Goal: Complete application form

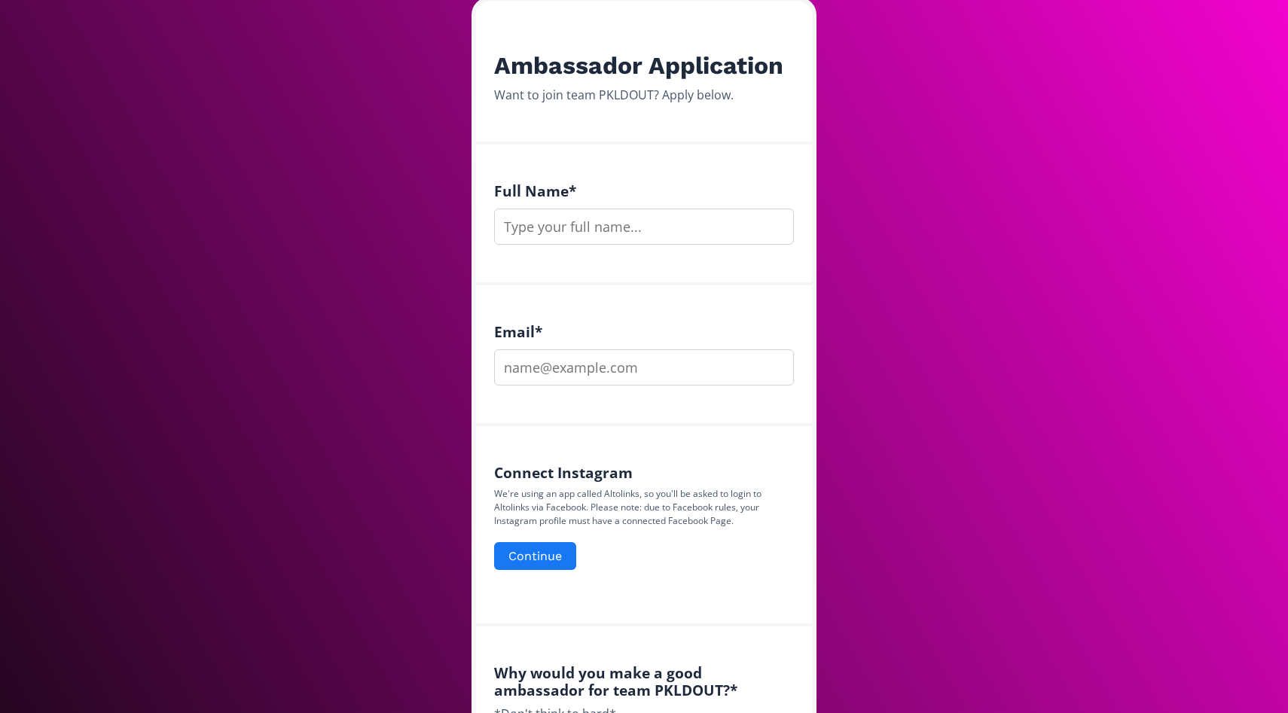
scroll to position [166, 0]
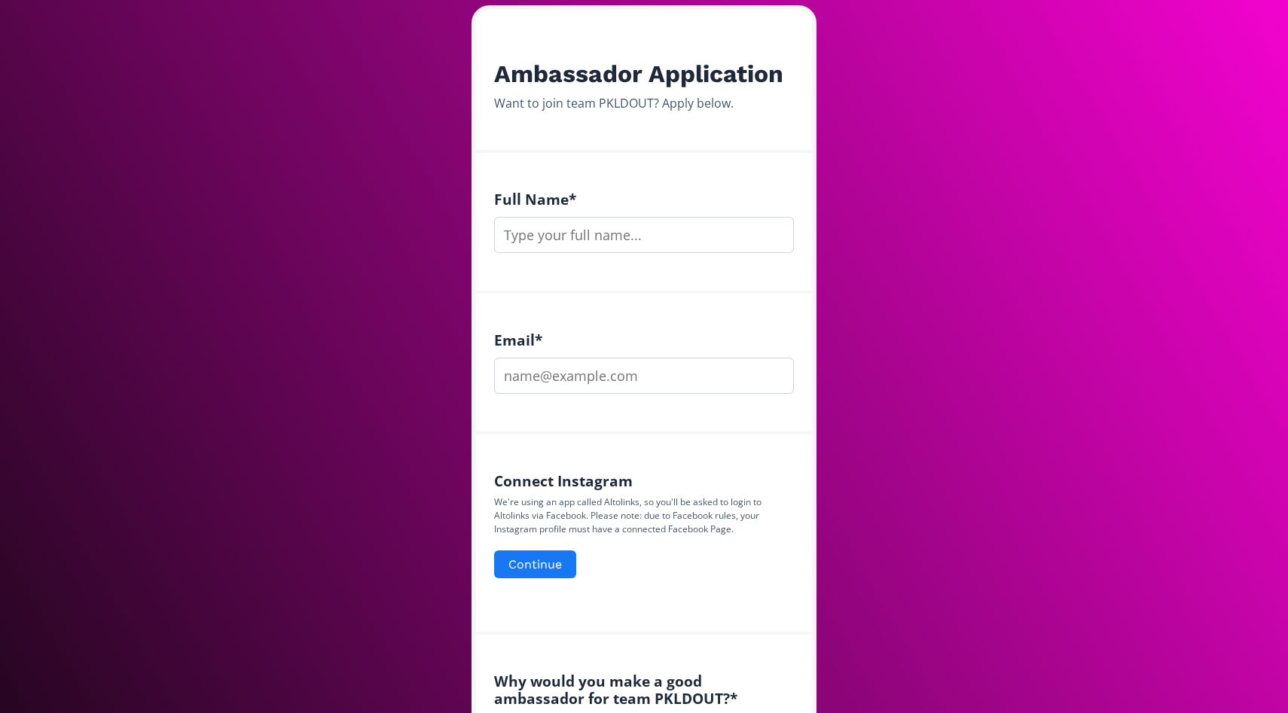
click at [627, 237] on input "text" at bounding box center [644, 235] width 300 height 36
type input "Jovian Goh"
type input "[EMAIL_ADDRESS][DOMAIN_NAME]"
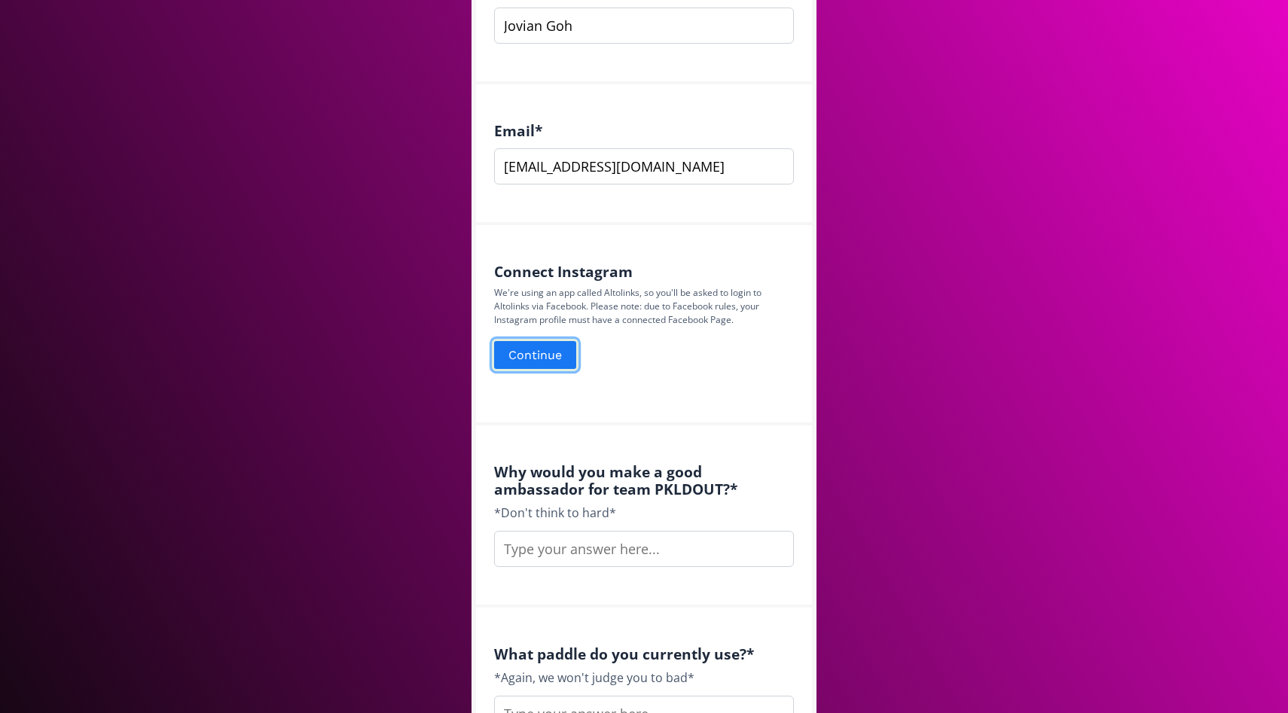
click at [548, 359] on button "Continue" at bounding box center [535, 355] width 87 height 32
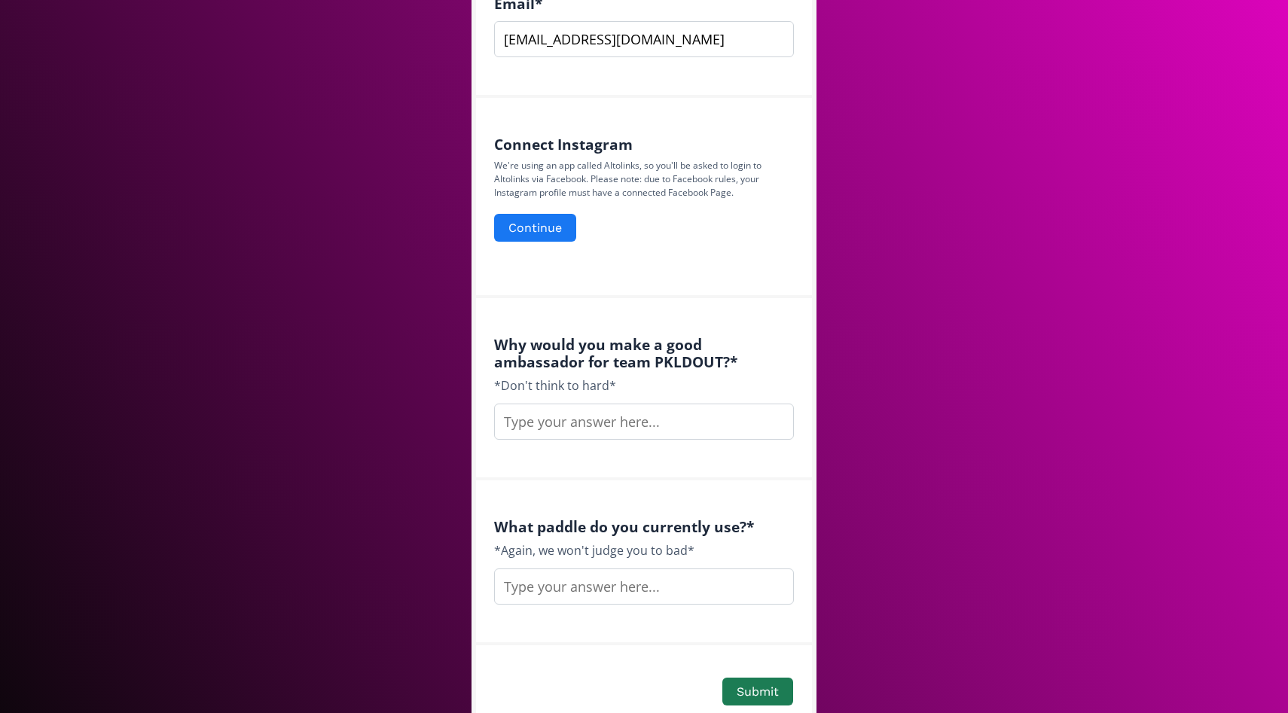
scroll to position [536, 0]
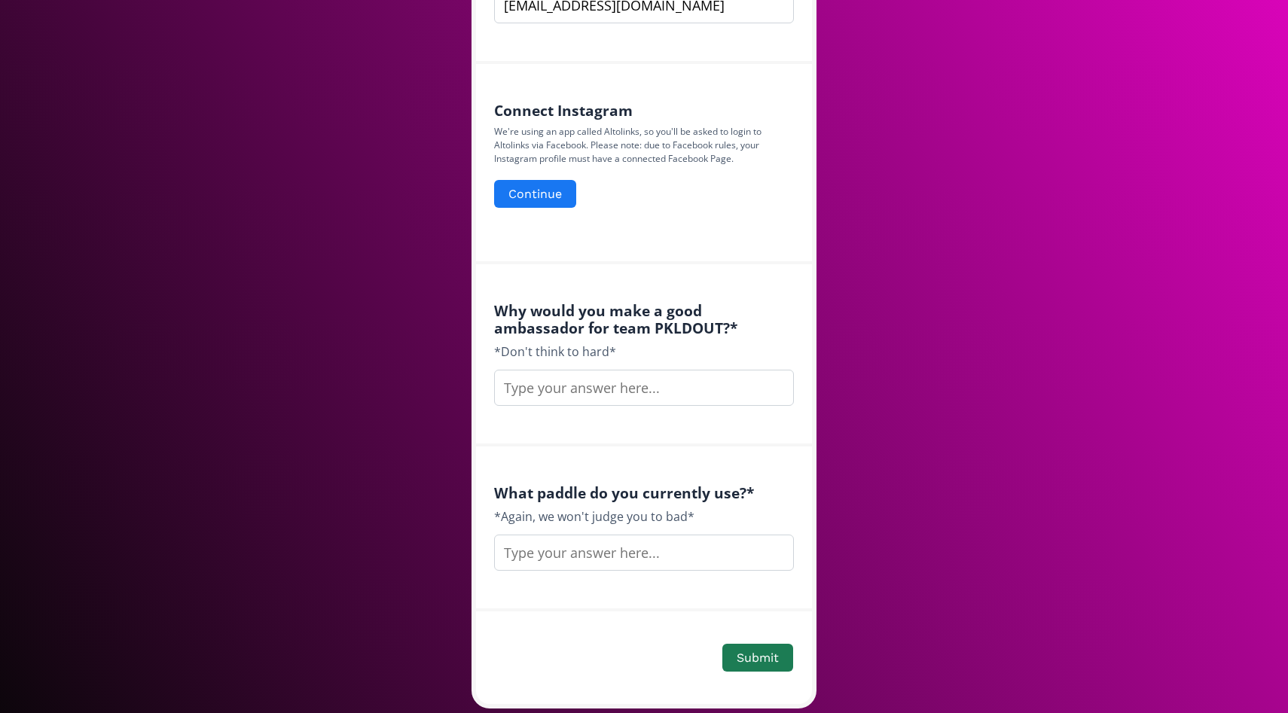
click at [609, 389] on input "text" at bounding box center [644, 388] width 300 height 36
type input "I play pickleball everyday"
click at [627, 546] on input "text" at bounding box center [644, 553] width 300 height 36
type input "Selkirk boomstick, sypik avatar pro, honolulu j2nf"
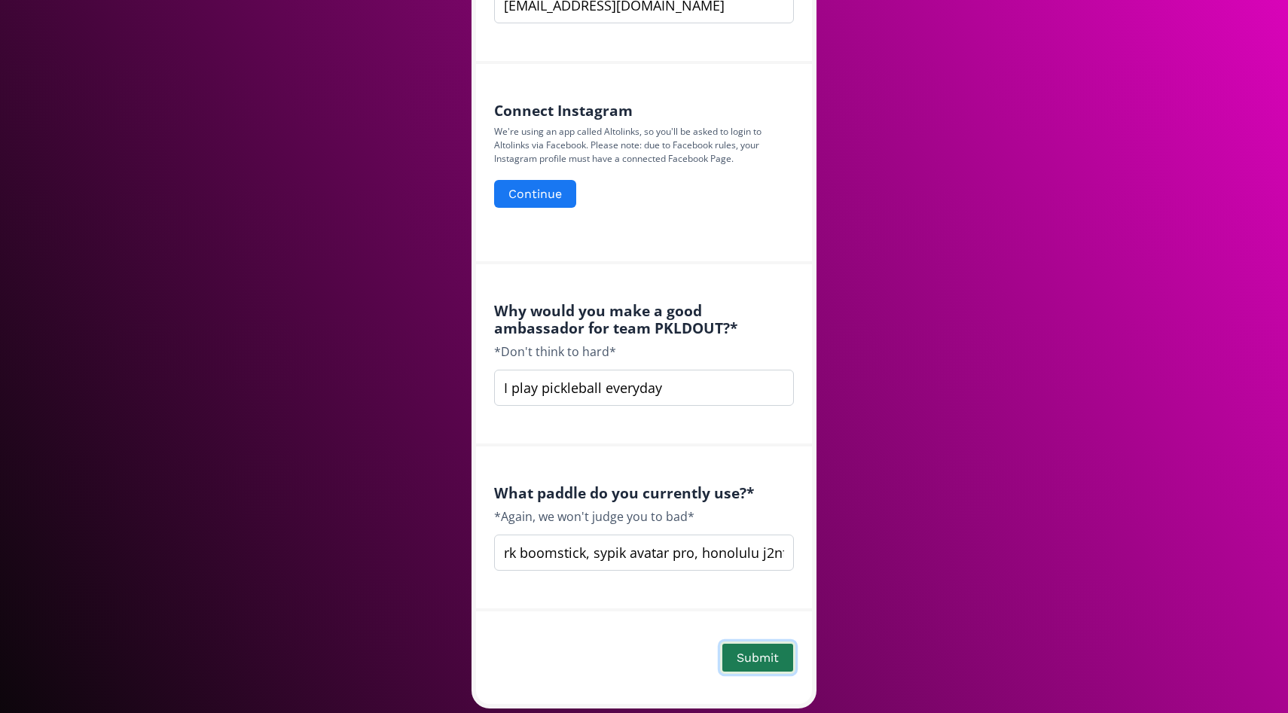
click at [742, 660] on button "Submit" at bounding box center [757, 658] width 75 height 32
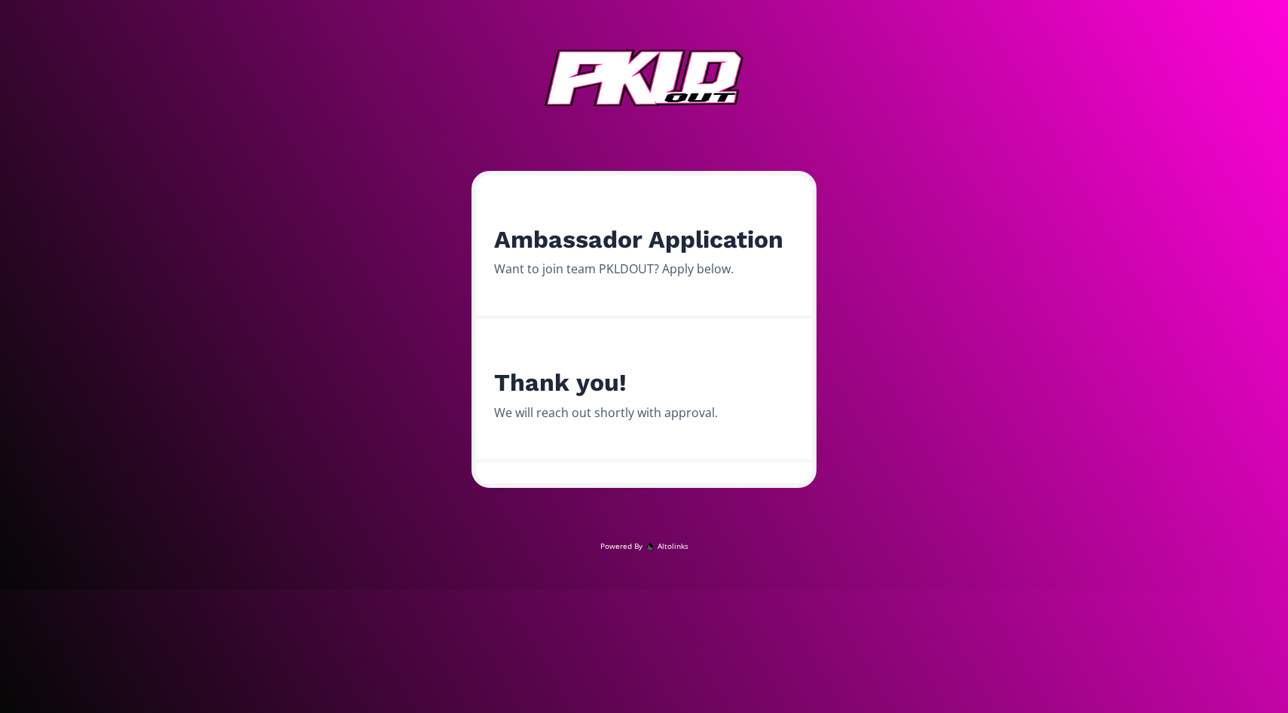
click at [661, 84] on img at bounding box center [644, 78] width 199 height 56
